Goal: Task Accomplishment & Management: Manage account settings

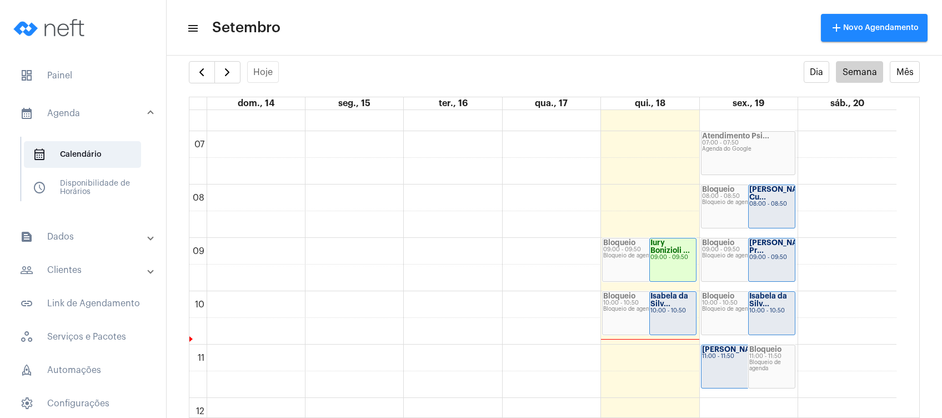
scroll to position [320, 0]
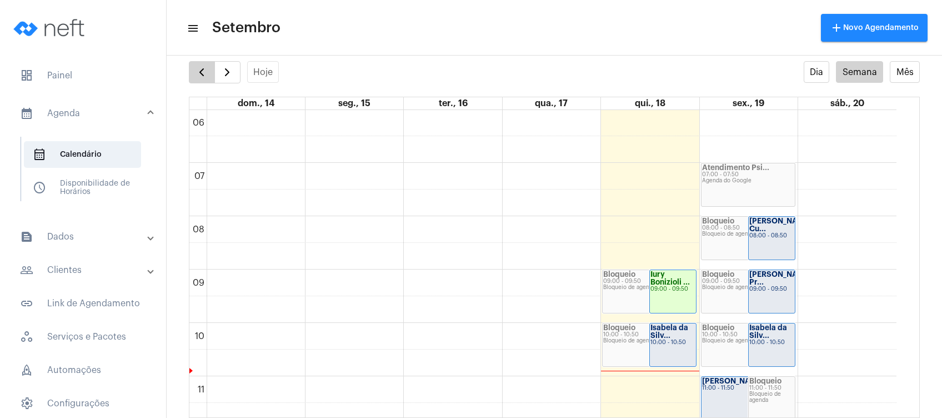
click at [195, 76] on span "button" at bounding box center [201, 72] width 13 height 13
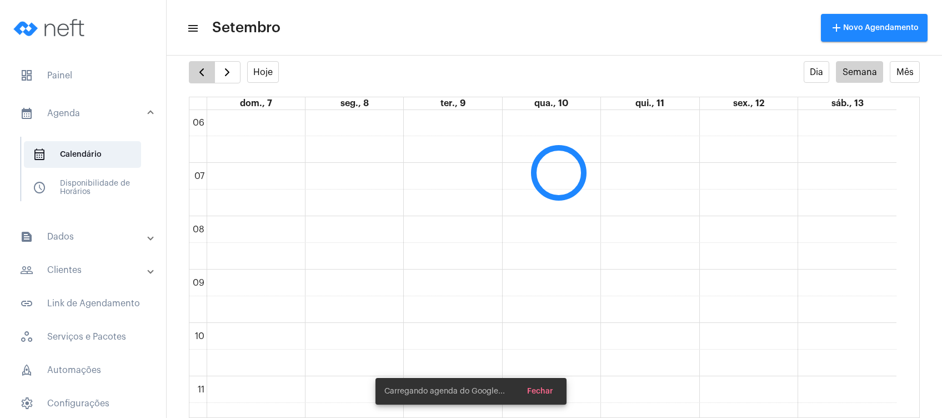
scroll to position [320, 0]
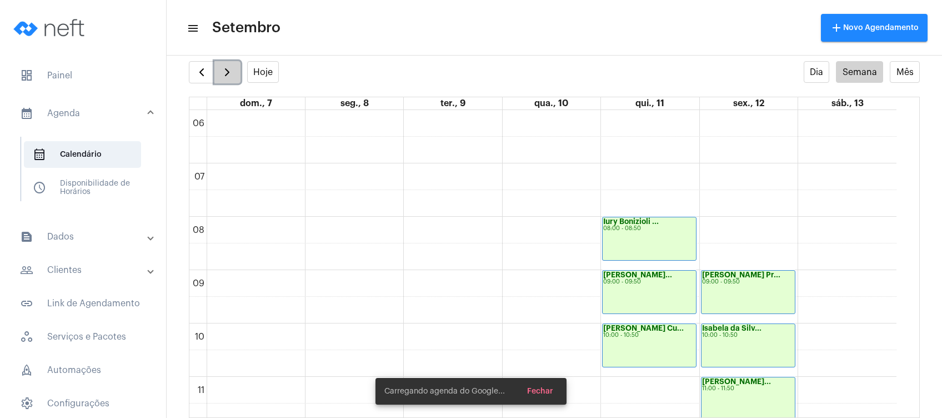
click at [224, 66] on span "button" at bounding box center [226, 72] width 13 height 13
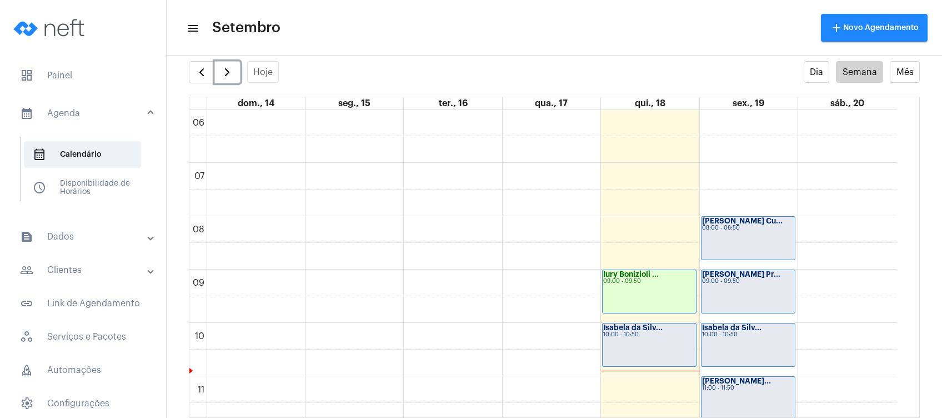
scroll to position [395, 0]
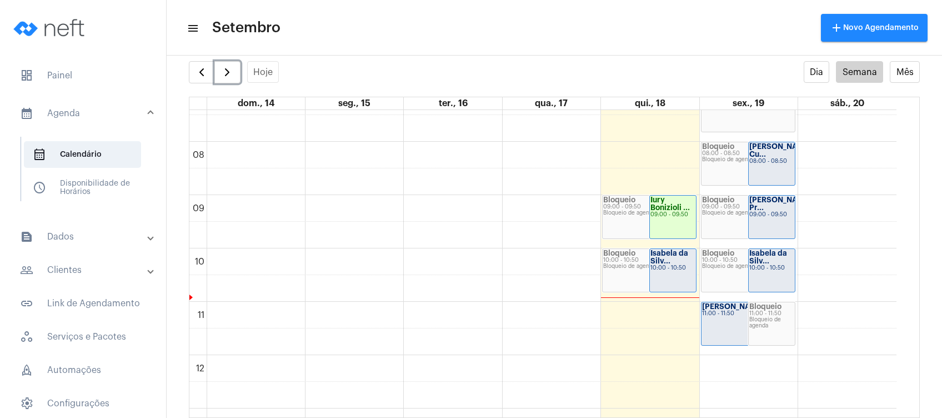
click at [660, 259] on strong "Isabela da Silv..." at bounding box center [669, 256] width 38 height 15
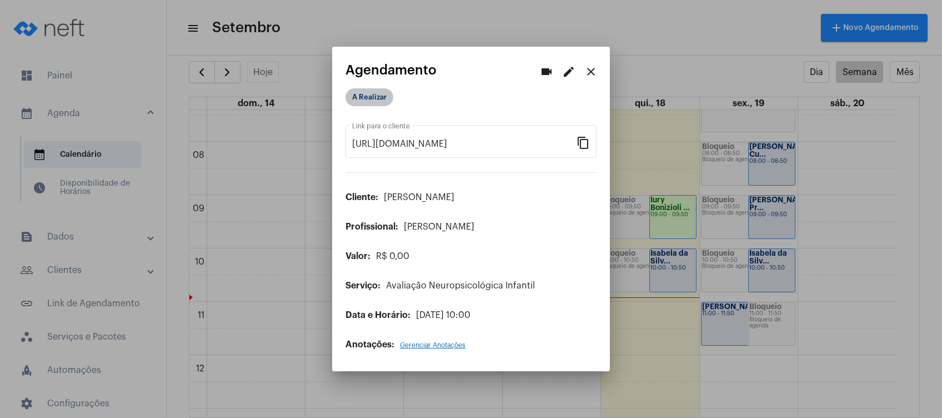
click at [377, 94] on mat-chip "A Realizar" at bounding box center [369, 97] width 48 height 18
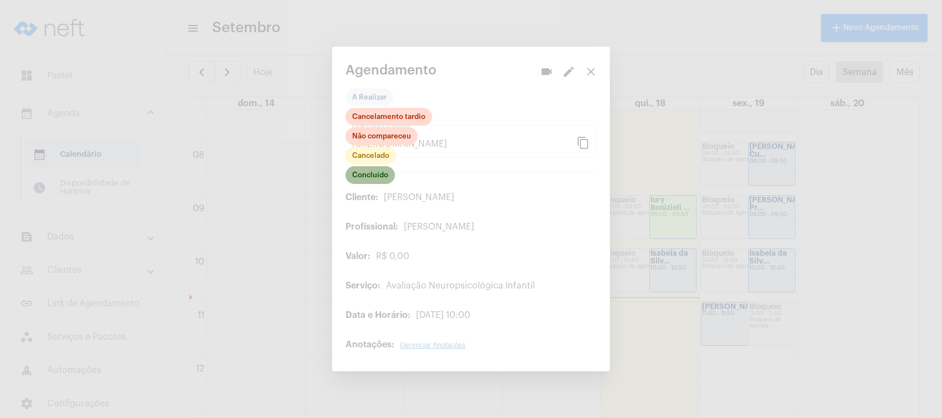
click at [366, 182] on mat-chip "Concluído" at bounding box center [369, 175] width 49 height 18
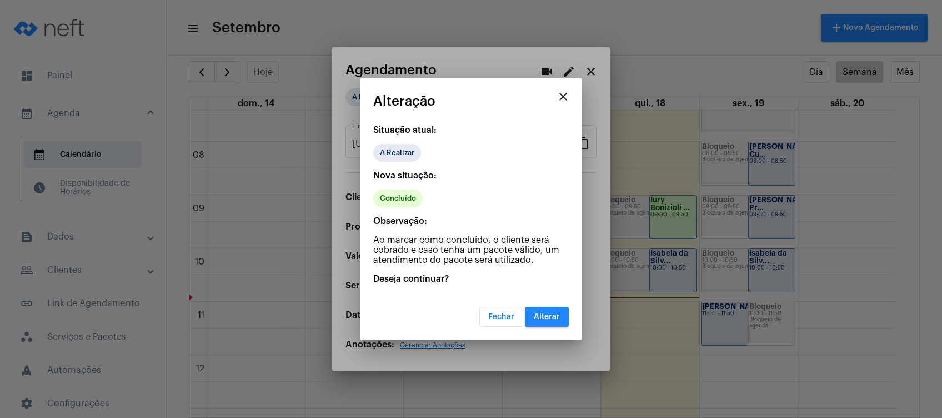
click at [538, 322] on button "Alterar" at bounding box center [547, 317] width 44 height 20
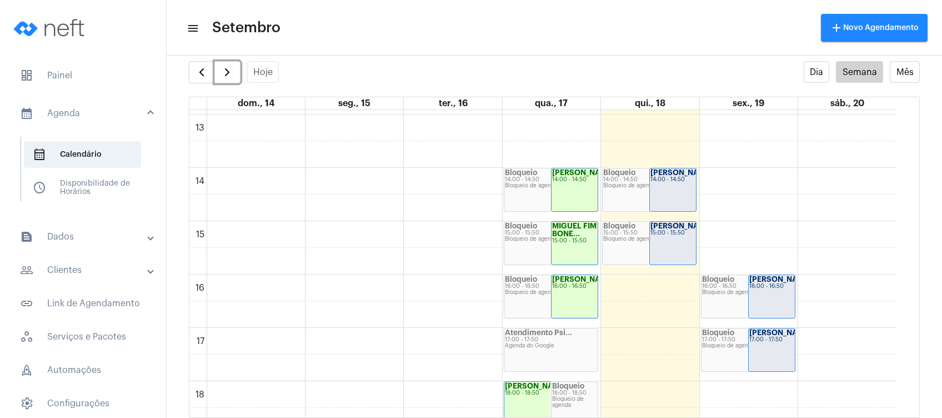
scroll to position [691, 0]
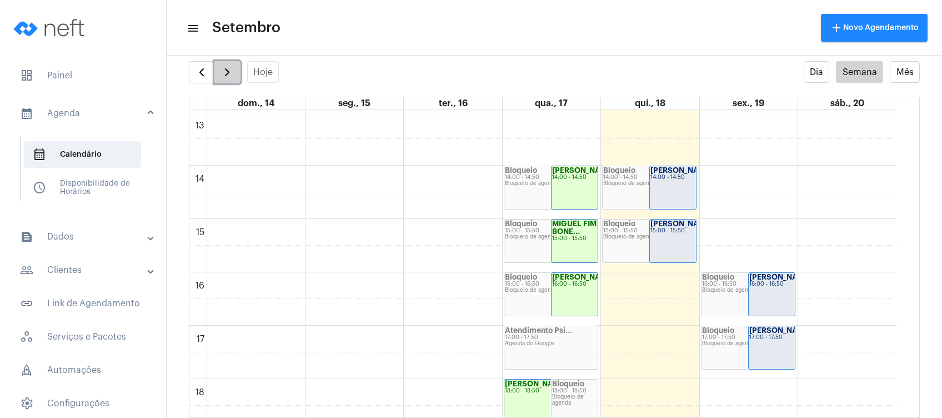
click at [225, 69] on span "button" at bounding box center [226, 72] width 13 height 13
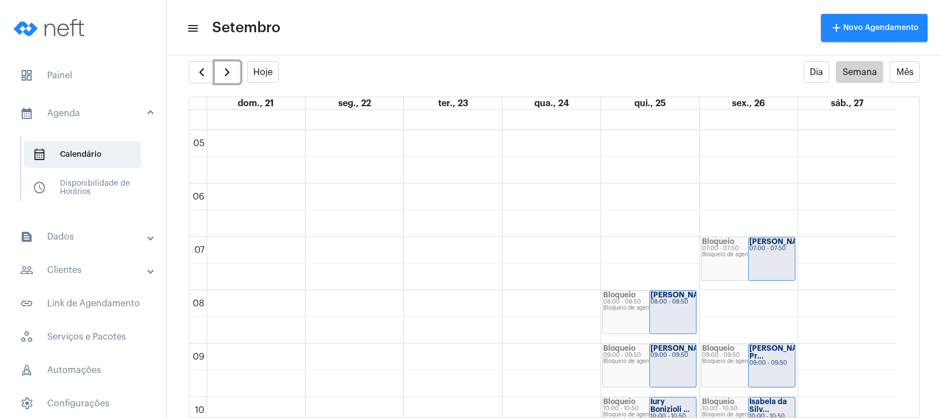
scroll to position [320, 0]
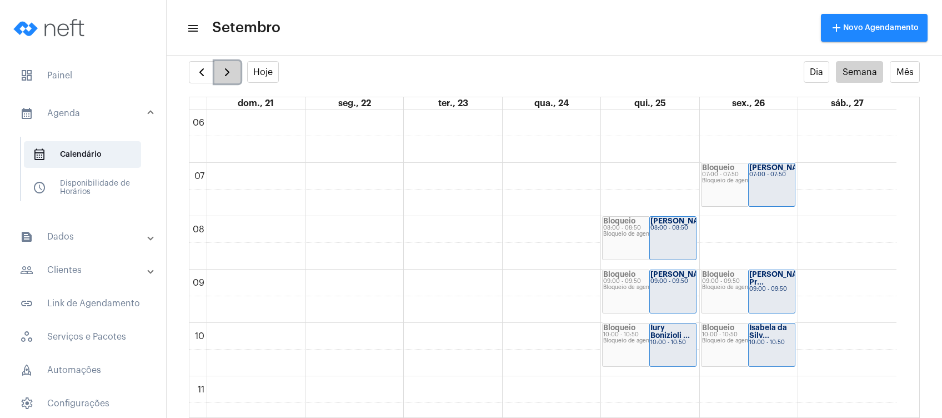
click at [220, 69] on span "button" at bounding box center [226, 72] width 13 height 13
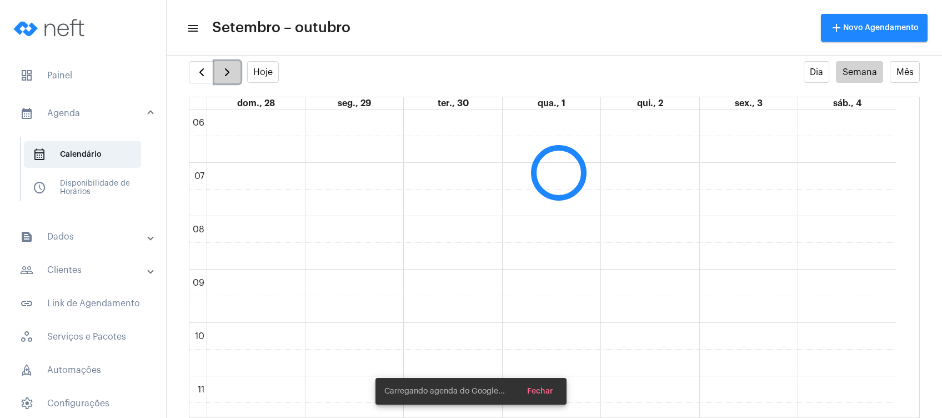
scroll to position [320, 0]
